Goal: Transaction & Acquisition: Download file/media

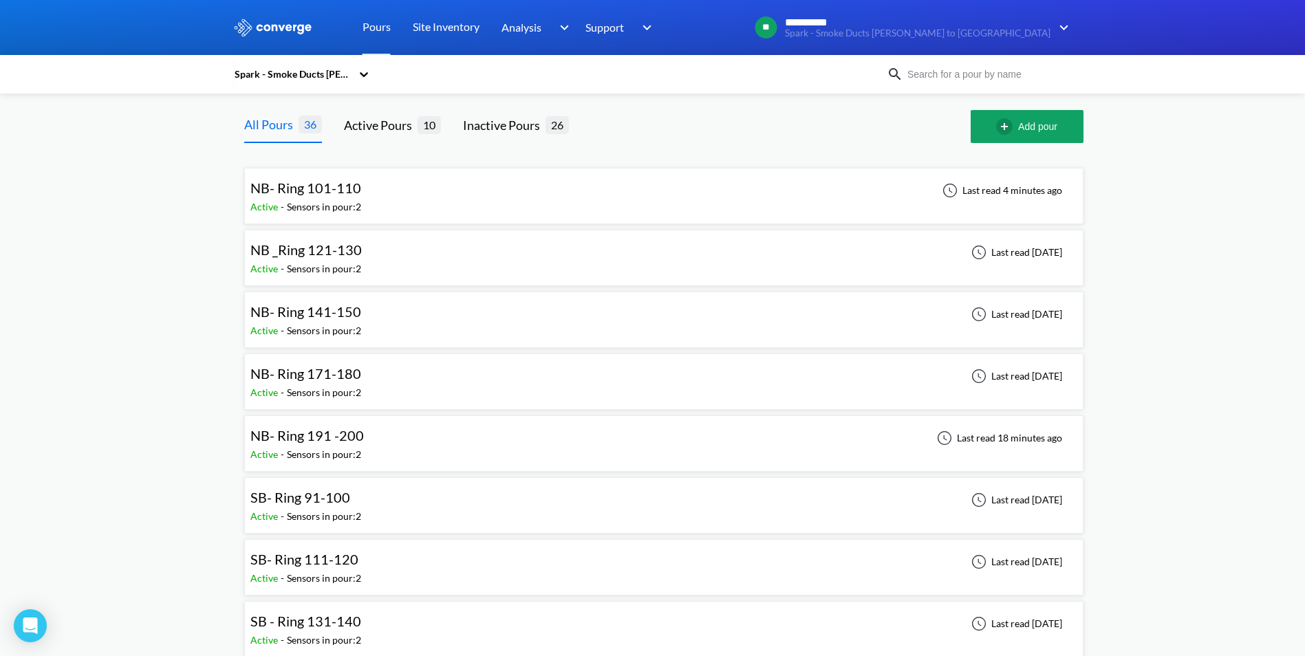
click at [386, 310] on div "NB- Ring 141-150 Active - Sensors in pour: 2 Last read [DATE]" at bounding box center [663, 320] width 827 height 44
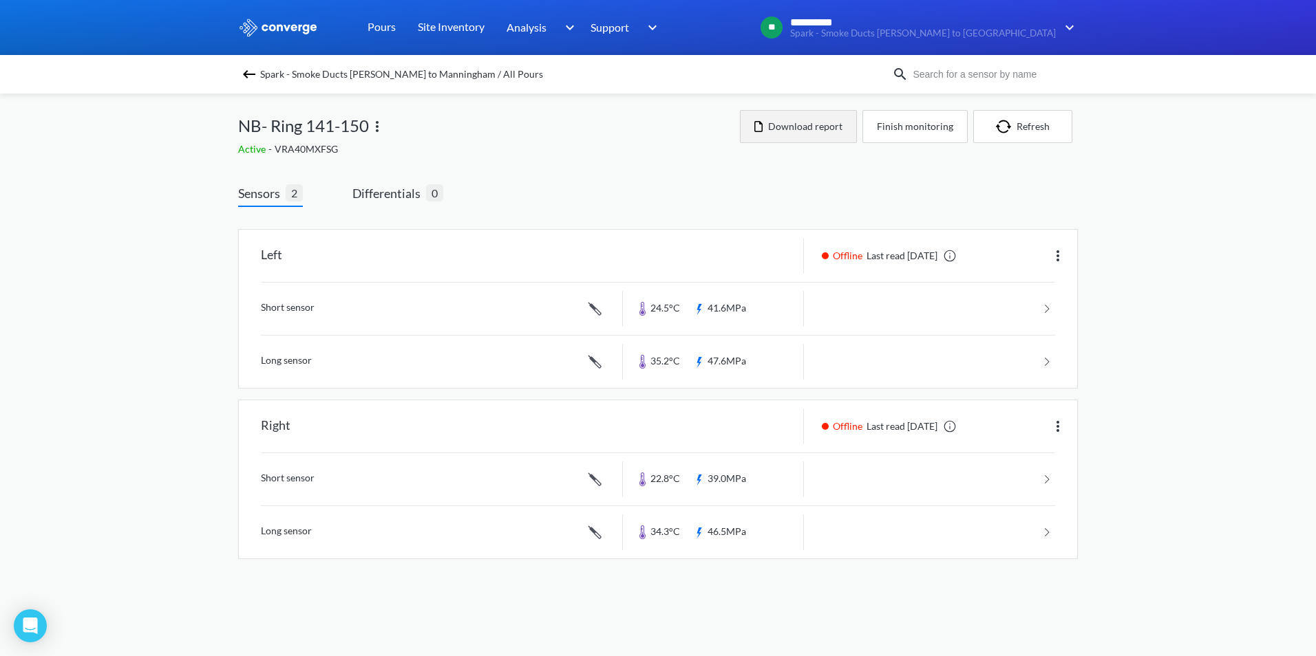
click at [812, 126] on button "Download report" at bounding box center [798, 126] width 117 height 33
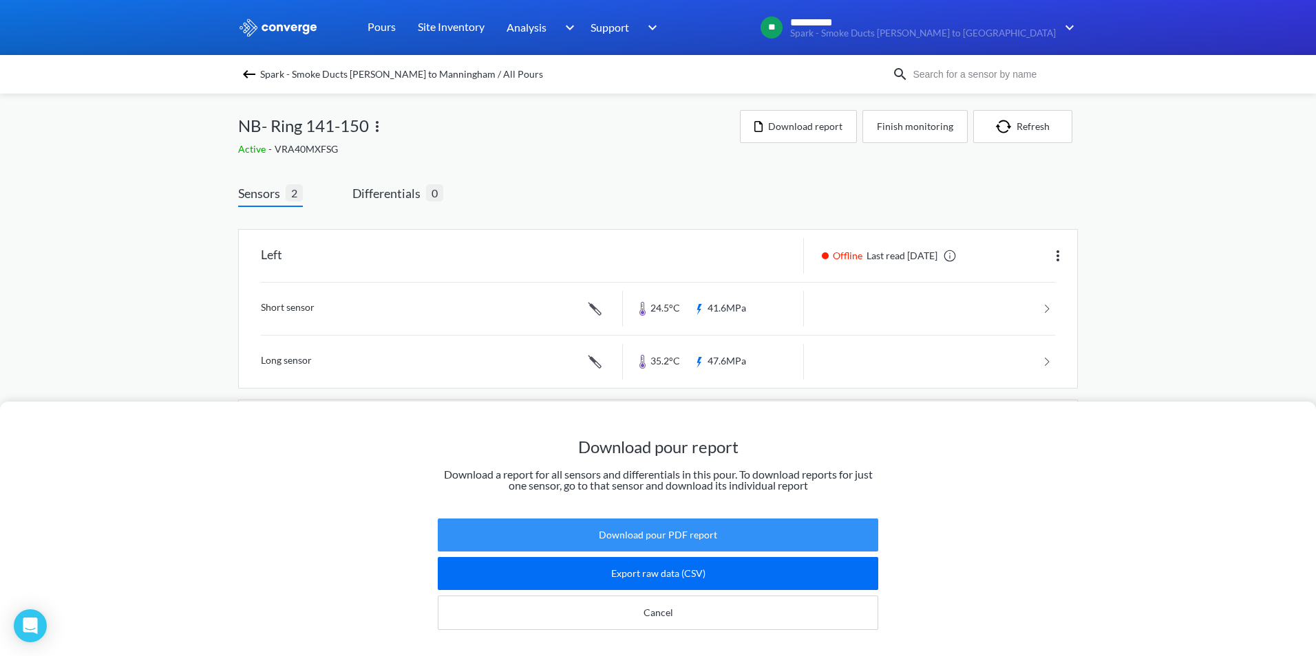
click at [701, 533] on button "Download pour PDF report" at bounding box center [658, 535] width 440 height 33
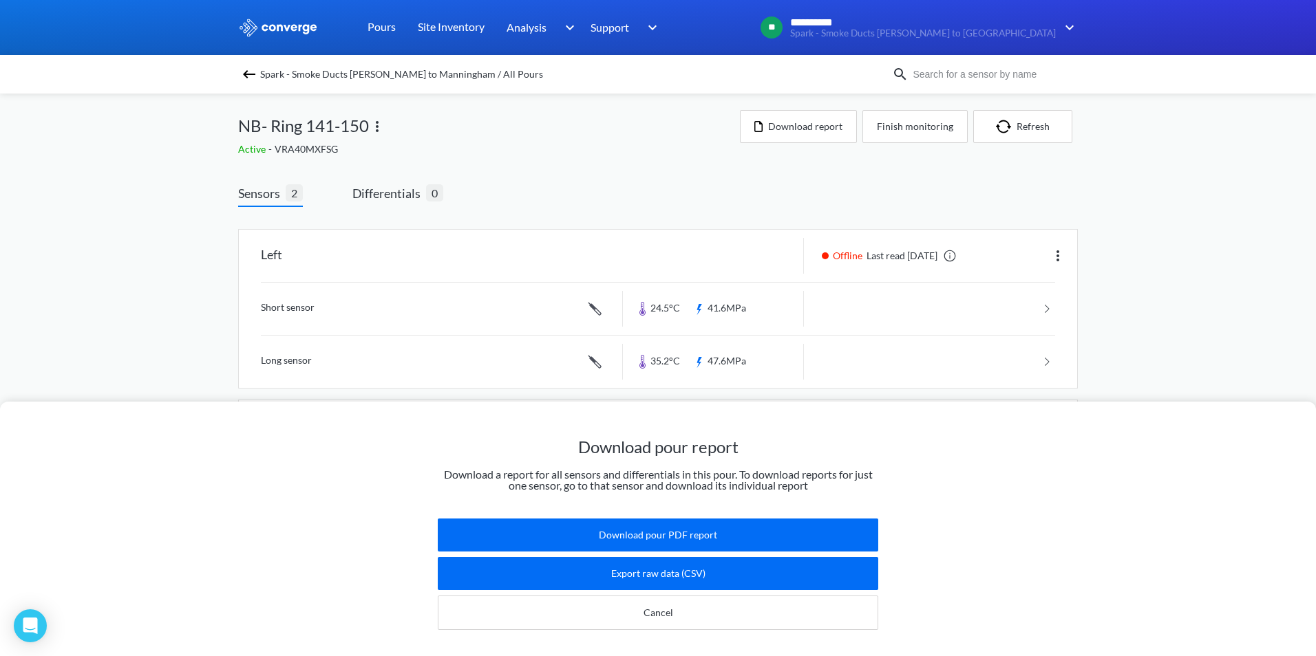
click at [734, 225] on div "Download pour report Download a report for all sensors and differentials in thi…" at bounding box center [658, 328] width 1316 height 656
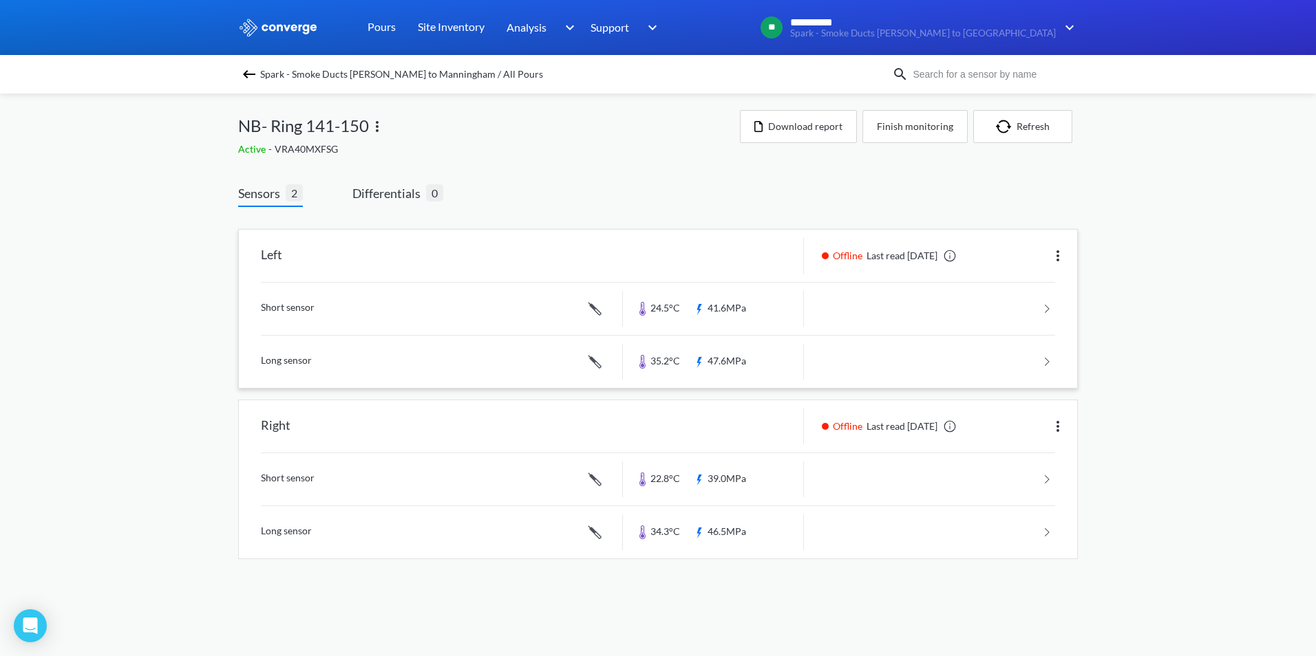
click at [903, 312] on link at bounding box center [658, 309] width 794 height 52
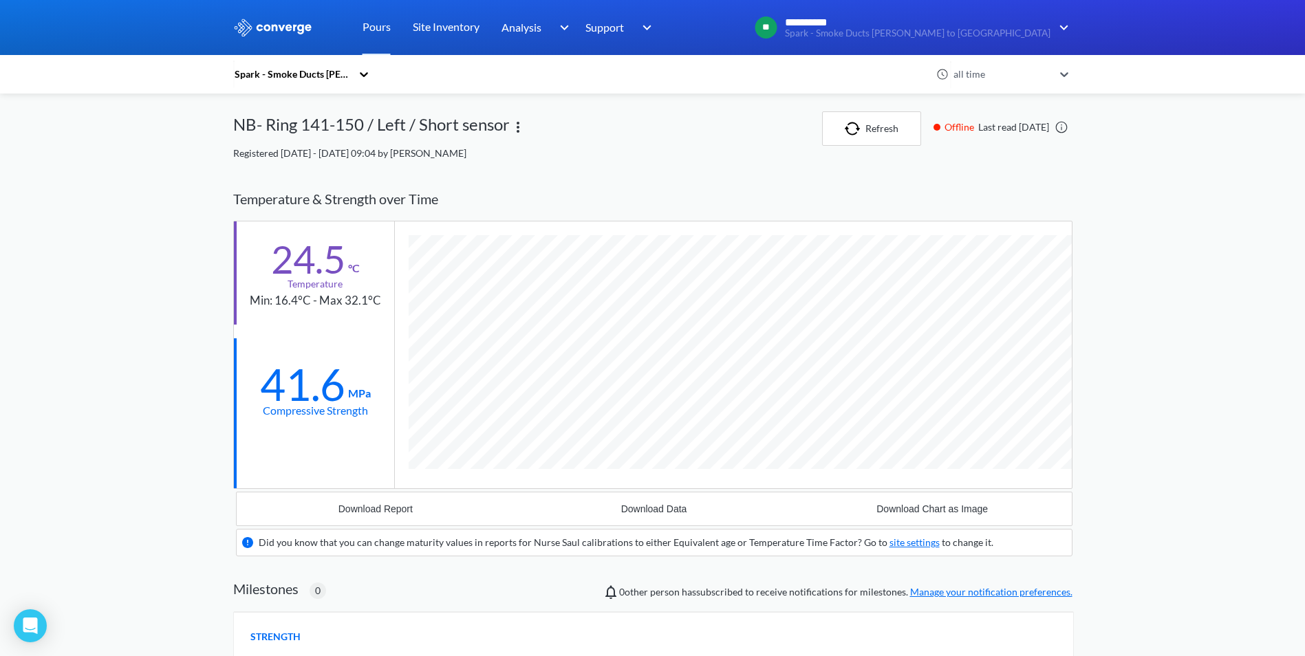
scroll to position [859, 840]
